Goal: Information Seeking & Learning: Learn about a topic

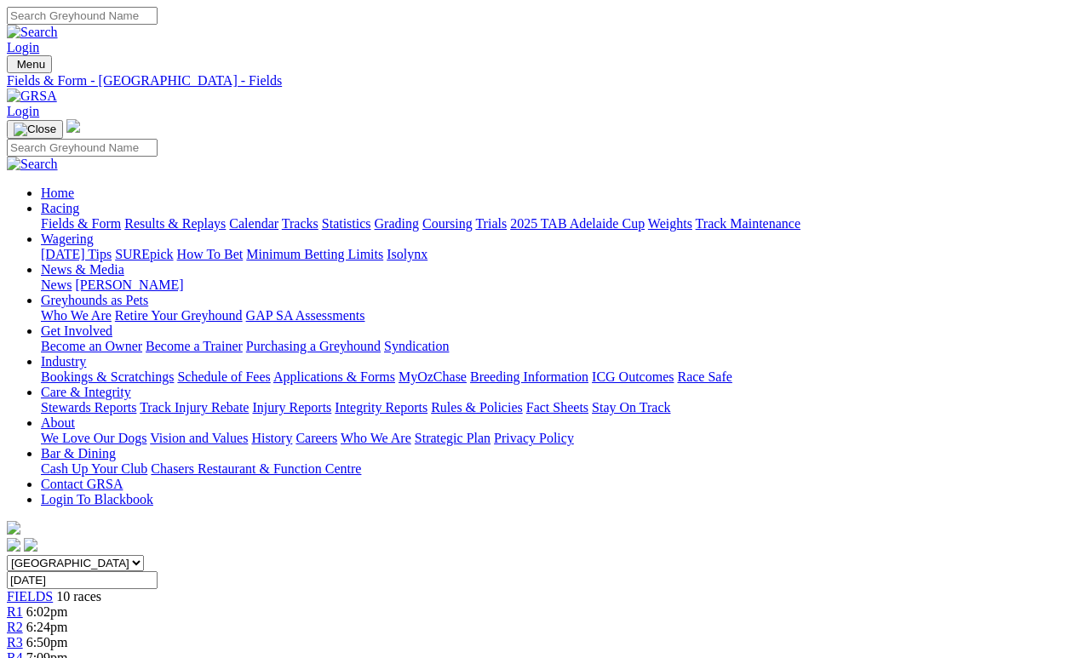
scroll to position [876, 0]
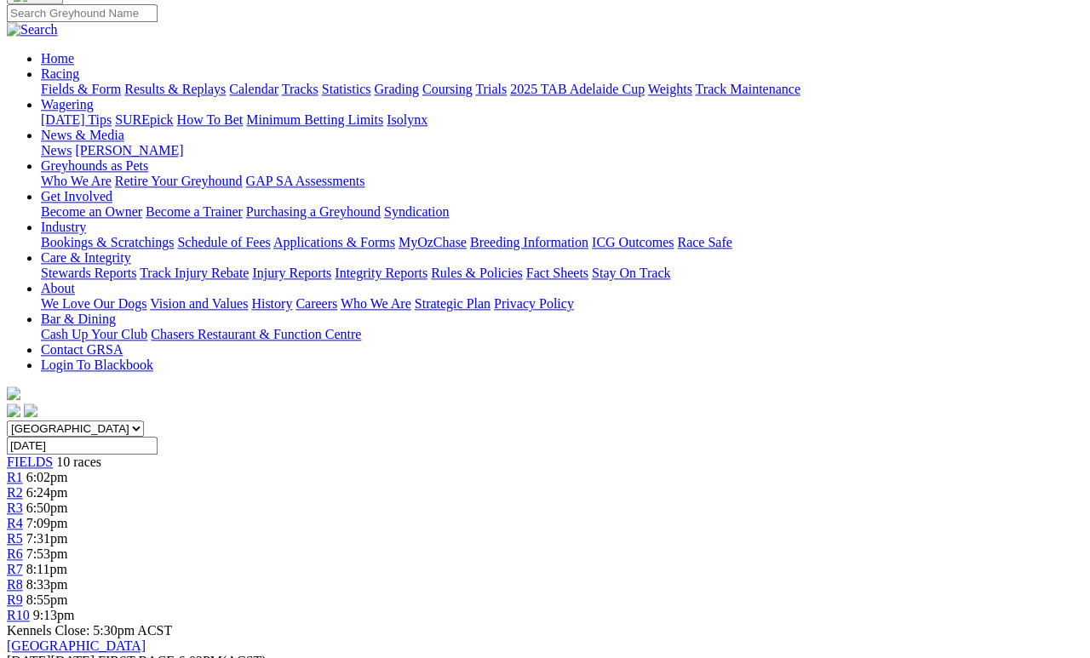
scroll to position [0, 0]
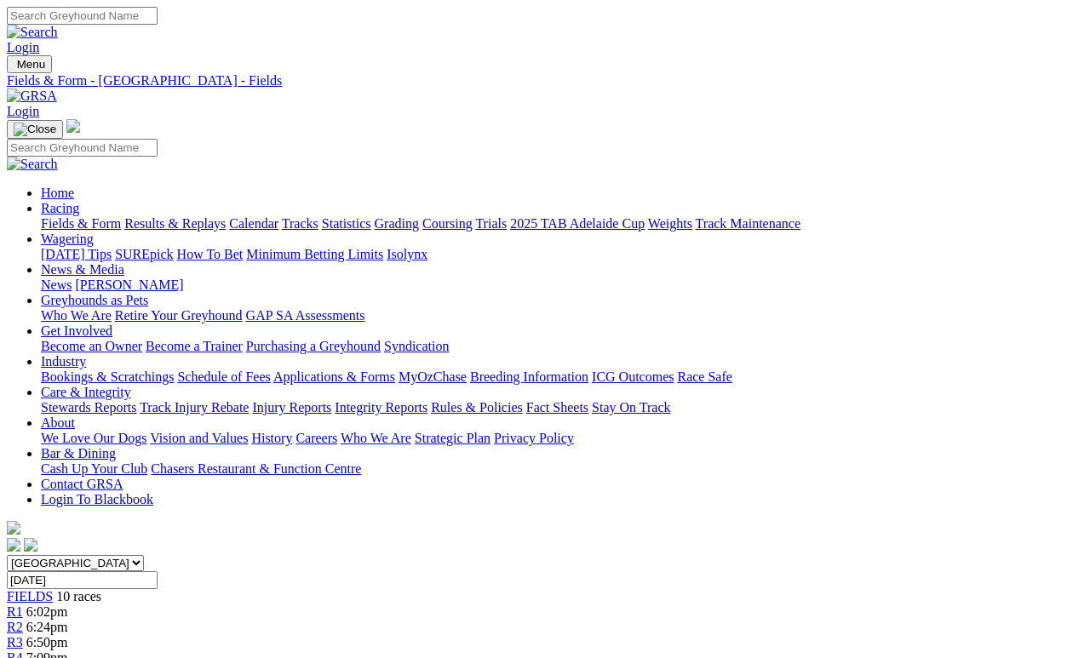
click at [216, 216] on link "Results & Replays" at bounding box center [174, 223] width 101 height 14
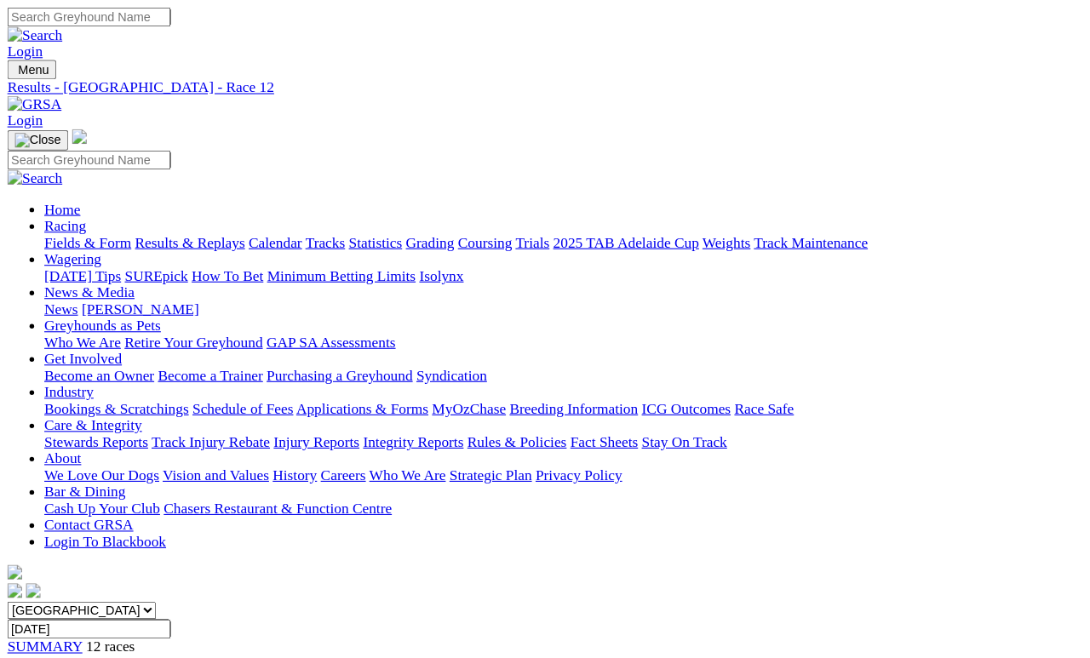
scroll to position [8, 0]
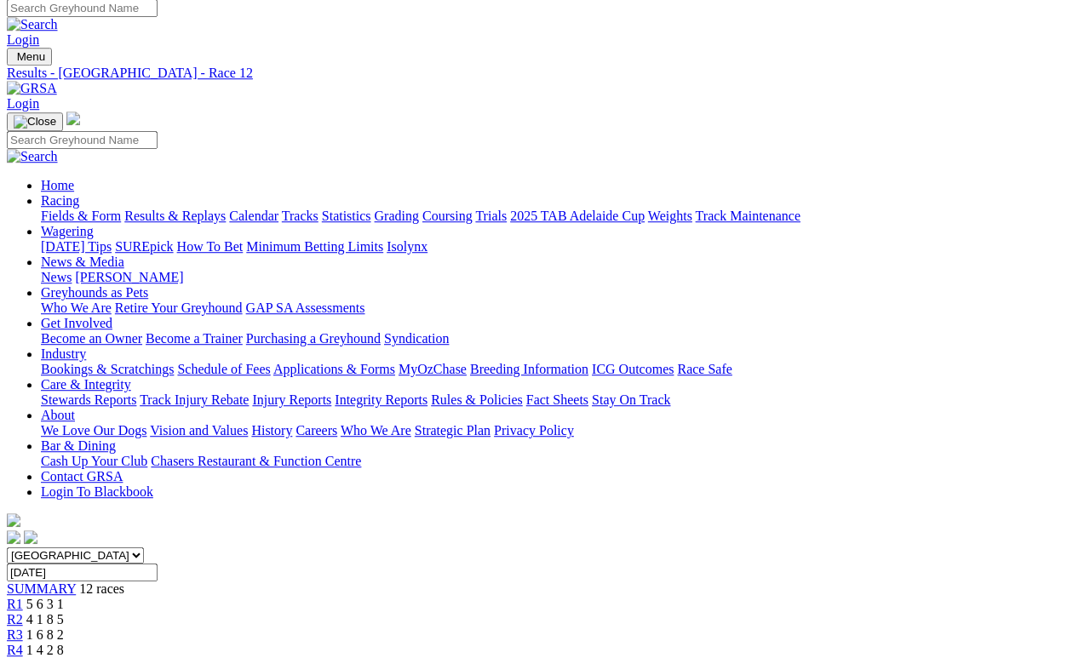
click at [371, 209] on link "Statistics" at bounding box center [346, 216] width 49 height 14
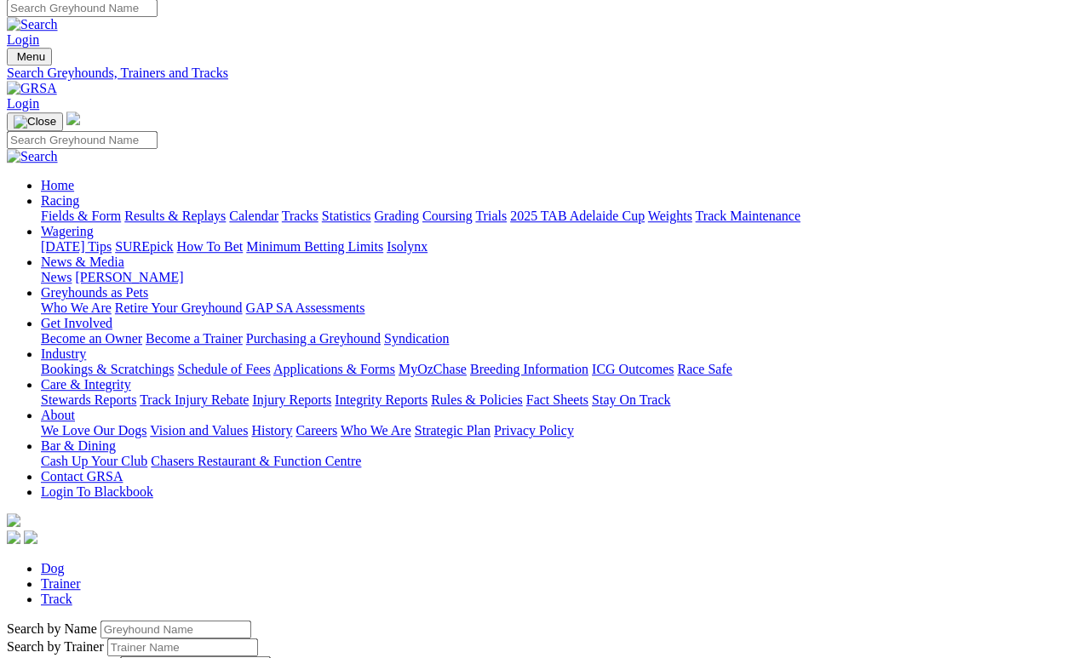
scroll to position [8, 0]
click at [278, 209] on link "Calendar" at bounding box center [253, 216] width 49 height 14
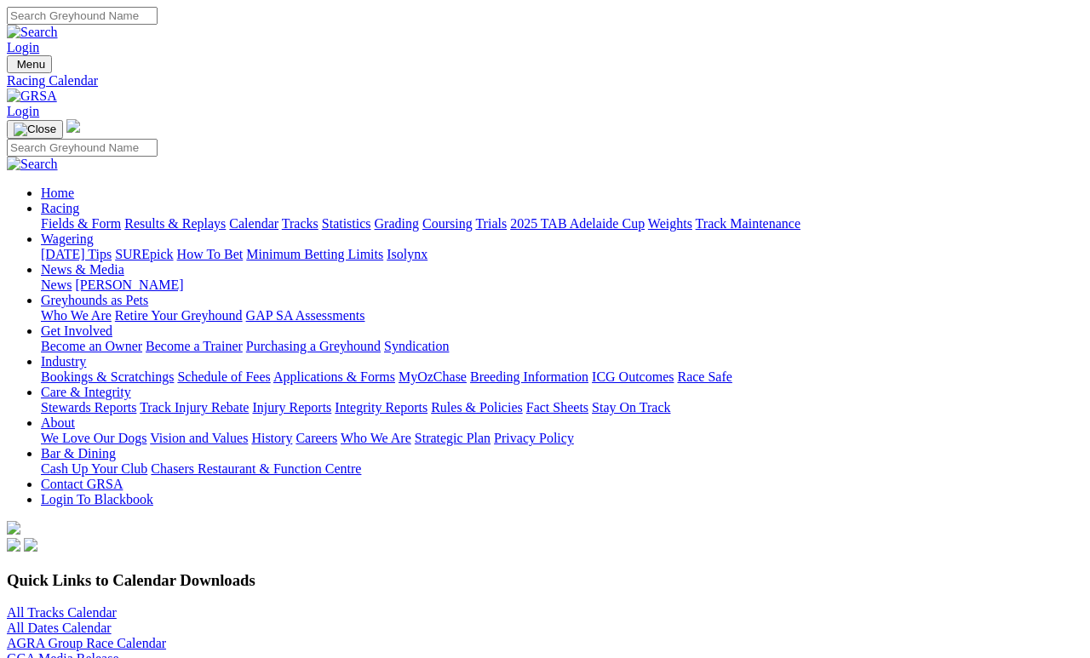
scroll to position [8, 0]
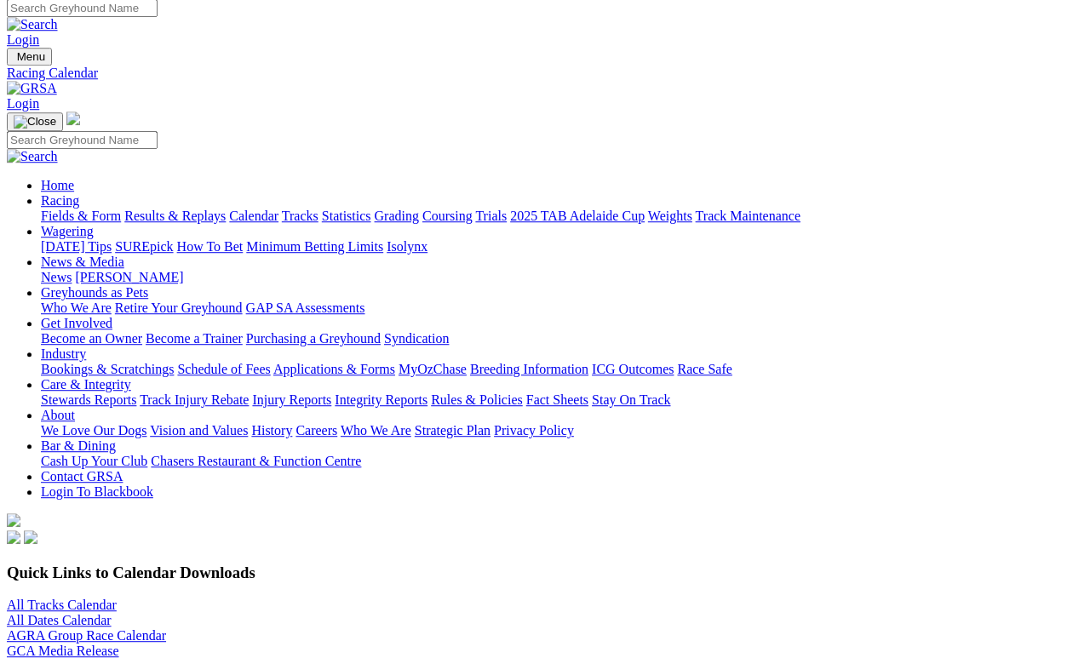
click at [117, 598] on link "All Tracks Calendar" at bounding box center [62, 605] width 110 height 14
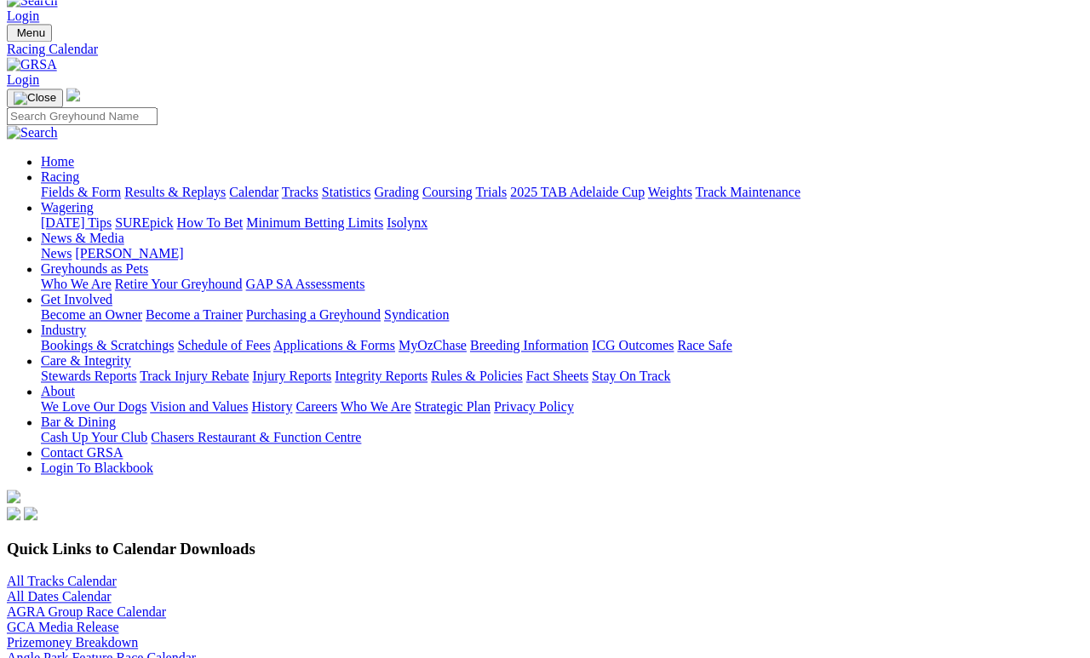
scroll to position [32, 0]
click at [63, 185] on link "Fields & Form" at bounding box center [81, 192] width 80 height 14
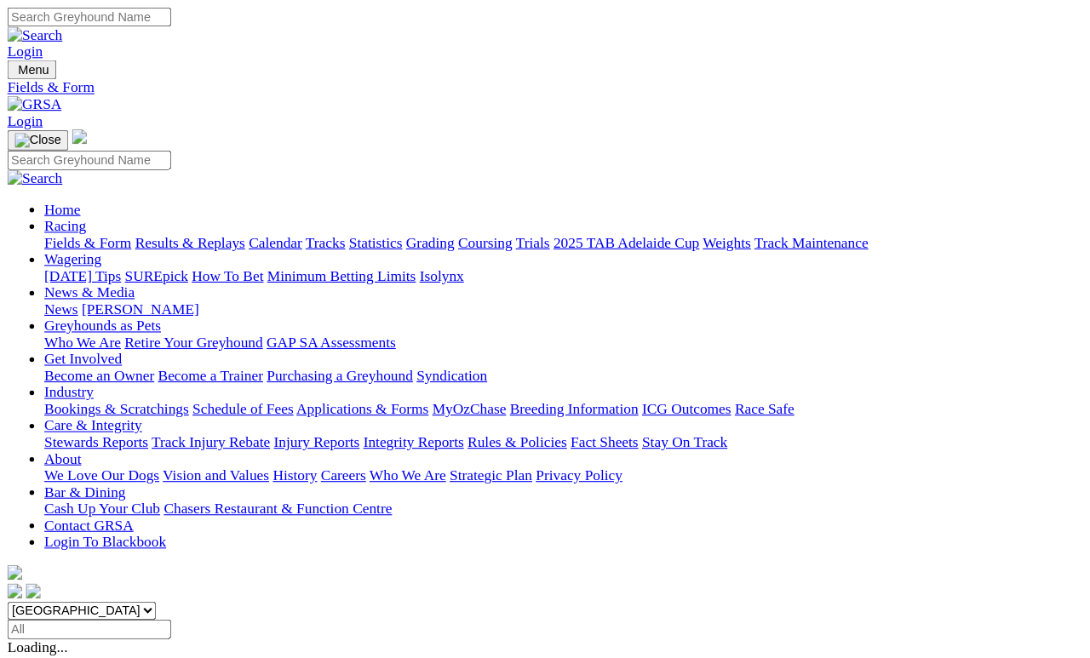
scroll to position [8, 0]
